Goal: Transaction & Acquisition: Purchase product/service

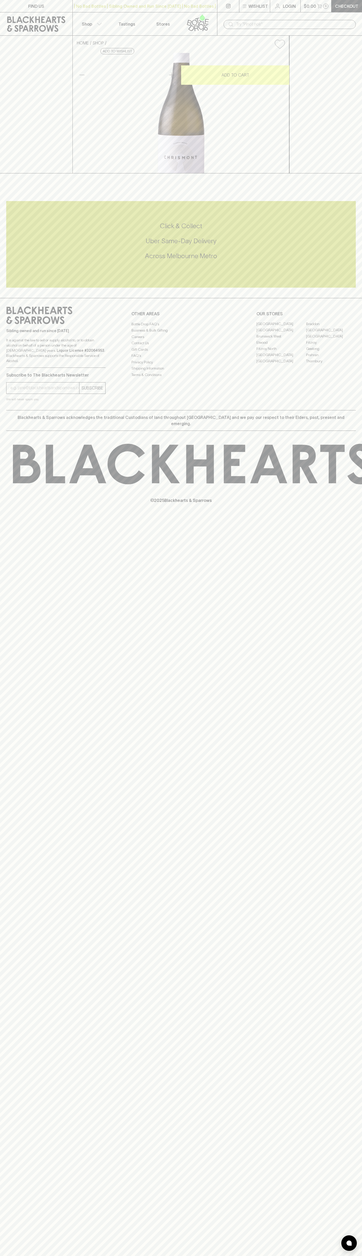
click at [172, 0] on div "| No Bad Bottles | Sibling Owned and Run Since [DATE] | No Bad Bottles | Siblin…" at bounding box center [144, 6] width 145 height 12
click at [348, 142] on div "HOME SHOP Chrismont Classic Series Chardonnay 2023 $30.00 Add to wishlist 10% d…" at bounding box center [181, 105] width 362 height 138
click at [305, 1256] on html "FIND US | No Bad Bottles | Sibling Owned and Run Since [DATE] | No Bad Bottles …" at bounding box center [181, 628] width 362 height 1256
click at [23, 681] on div "FIND US | No Bad Bottles | Sibling Owned and Run Since [DATE] | No Bad Bottles …" at bounding box center [181, 628] width 362 height 1256
